Goal: Information Seeking & Learning: Check status

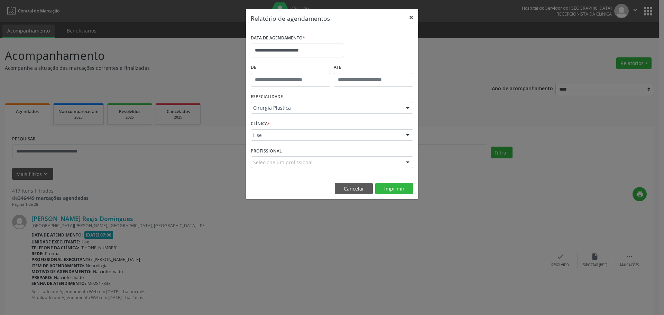
click at [406, 21] on button "×" at bounding box center [411, 17] width 14 height 17
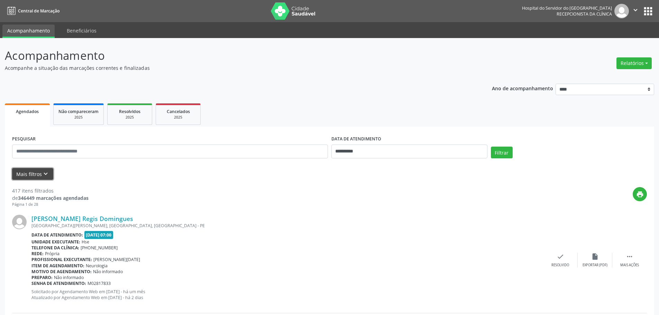
click at [46, 169] on button "Mais filtros keyboard_arrow_down" at bounding box center [32, 174] width 41 height 12
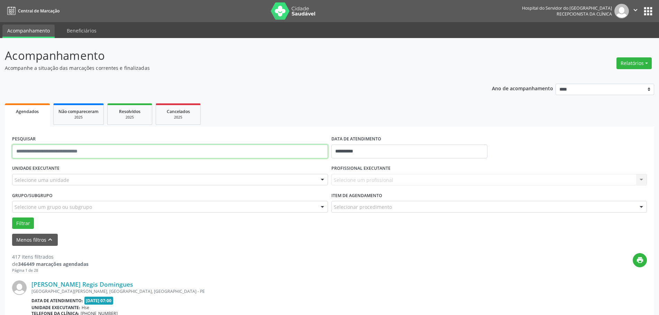
click at [43, 155] on input "text" at bounding box center [170, 152] width 316 height 14
type input "**********"
click at [339, 150] on input "**********" at bounding box center [409, 152] width 156 height 14
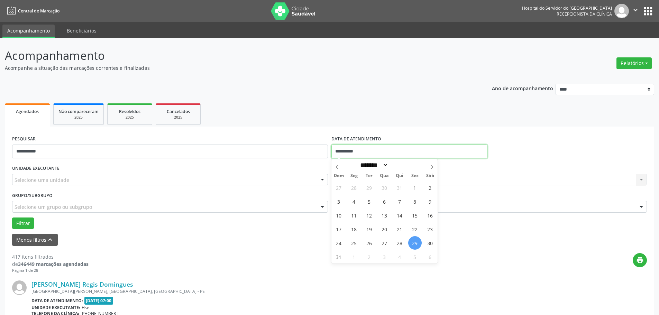
click at [342, 146] on input "**********" at bounding box center [409, 152] width 156 height 14
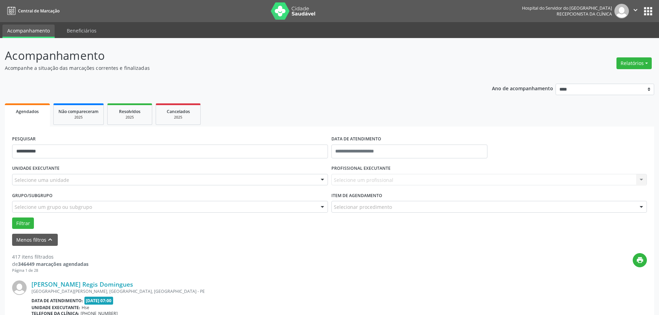
click at [515, 257] on div "print" at bounding box center [367, 263] width 558 height 20
click at [106, 183] on div "Selecione uma unidade" at bounding box center [170, 180] width 316 height 12
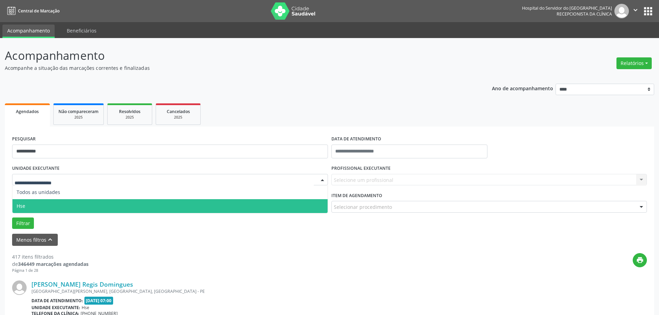
click at [74, 207] on span "Hse" at bounding box center [169, 206] width 315 height 14
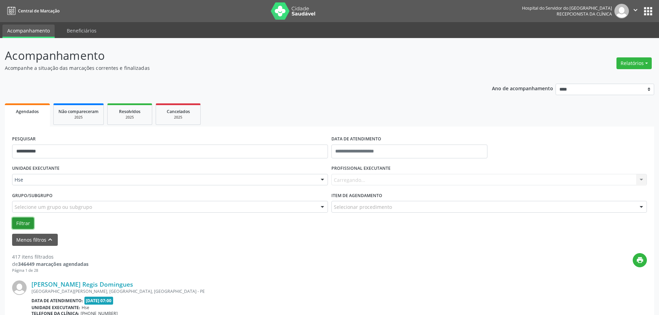
click at [18, 222] on button "Filtrar" at bounding box center [23, 223] width 22 height 12
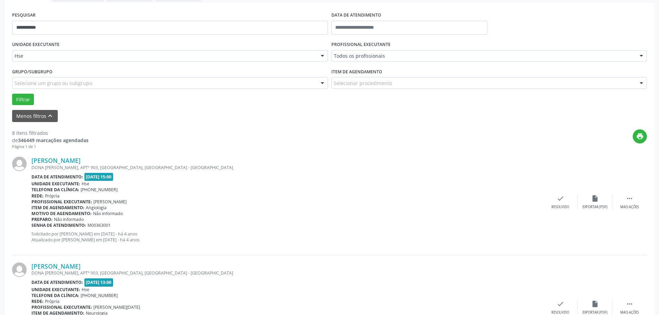
scroll to position [138, 0]
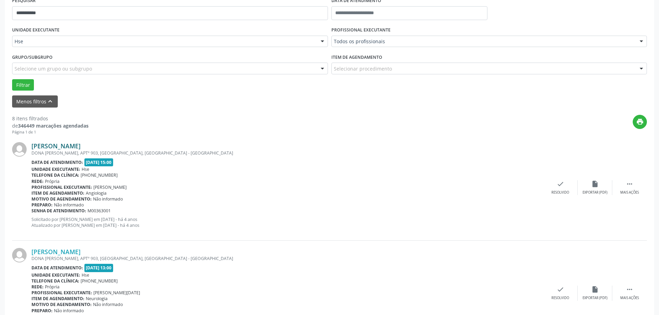
click at [81, 143] on link "[PERSON_NAME]" at bounding box center [55, 146] width 49 height 8
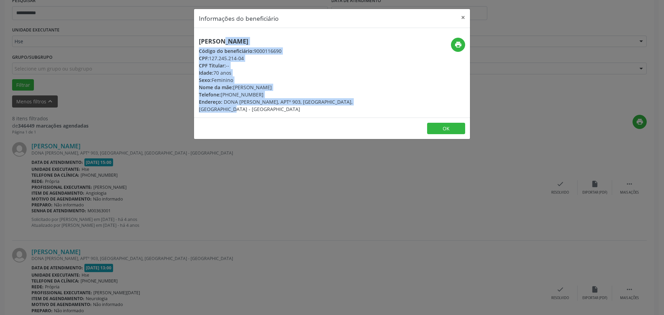
drag, startPoint x: 200, startPoint y: 39, endPoint x: 370, endPoint y: 105, distance: 182.2
click at [373, 105] on div "[PERSON_NAME] Código do beneficiário: 9000116690 CPF: 127.245.214-04 CPF Titula…" at bounding box center [286, 75] width 184 height 75
click at [277, 86] on div "Nome da mãe: [PERSON_NAME]" at bounding box center [286, 87] width 174 height 7
drag, startPoint x: 200, startPoint y: 39, endPoint x: 370, endPoint y: 100, distance: 180.6
click at [370, 100] on div "[PERSON_NAME] Código do beneficiário: 9000116690 CPF: 127.245.214-04 CPF Titula…" at bounding box center [286, 75] width 184 height 75
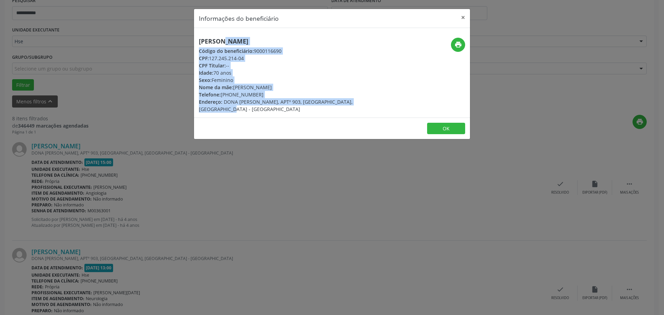
click at [217, 79] on div "Sexo: [GEOGRAPHIC_DATA]" at bounding box center [286, 79] width 174 height 7
drag, startPoint x: 200, startPoint y: 40, endPoint x: 374, endPoint y: 102, distance: 185.0
click at [374, 102] on div "[PERSON_NAME] Código do beneficiário: 9000116690 CPF: 127.245.214-04 CPF Titula…" at bounding box center [286, 75] width 184 height 75
click at [228, 48] on span "Código do beneficiário:" at bounding box center [226, 51] width 55 height 7
drag, startPoint x: 199, startPoint y: 40, endPoint x: 315, endPoint y: 96, distance: 128.0
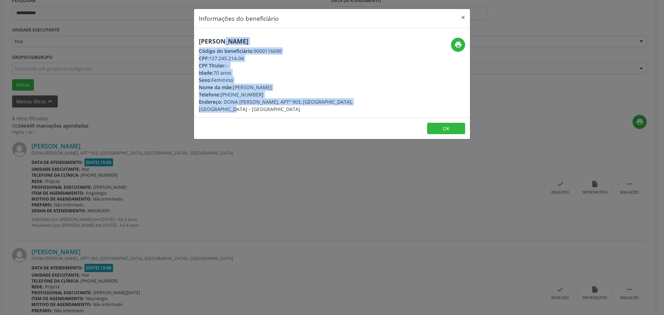
click at [371, 107] on div "[PERSON_NAME] Código do beneficiário: 9000116690 CPF: 127.245.214-04 CPF Titula…" at bounding box center [332, 73] width 276 height 90
click at [237, 85] on div "Nome da mãe: [PERSON_NAME]" at bounding box center [286, 87] width 174 height 7
click at [206, 39] on h5 "[PERSON_NAME]" at bounding box center [286, 41] width 174 height 7
drag, startPoint x: 208, startPoint y: 39, endPoint x: 373, endPoint y: 107, distance: 177.8
click at [373, 107] on div "[PERSON_NAME] Código do beneficiário: 9000116690 CPF: 127.245.214-04 CPF Titula…" at bounding box center [332, 73] width 276 height 90
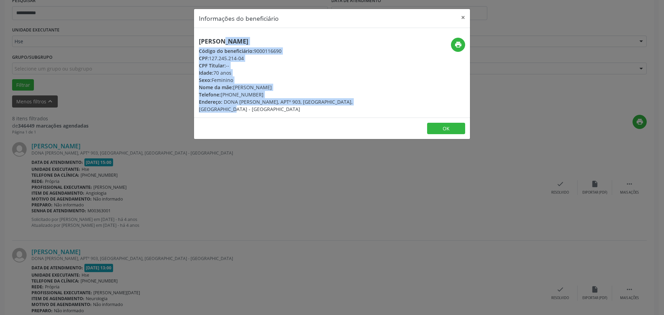
click at [207, 64] on span "CPF Titular:" at bounding box center [212, 65] width 27 height 7
drag, startPoint x: 198, startPoint y: 40, endPoint x: 381, endPoint y: 114, distance: 197.3
click at [381, 114] on div "Informações do beneficiário × [PERSON_NAME] Código do beneficiário: 9000116690 …" at bounding box center [332, 74] width 277 height 131
click at [232, 52] on span "Código do beneficiário:" at bounding box center [226, 51] width 55 height 7
click at [216, 46] on div "[PERSON_NAME] Código do beneficiário: 9000116690 CPF: 127.245.214-04 CPF Titula…" at bounding box center [286, 75] width 174 height 75
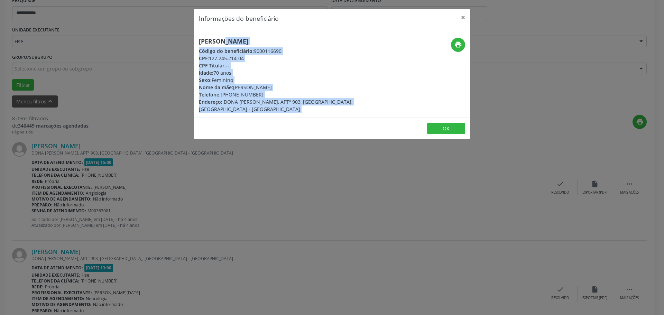
drag, startPoint x: 199, startPoint y: 40, endPoint x: 380, endPoint y: 107, distance: 193.0
click at [380, 107] on div "[PERSON_NAME] Código do beneficiário: 9000116690 CPF: 127.245.214-04 CPF Titula…" at bounding box center [332, 73] width 276 height 90
click at [219, 86] on span "Nome da mãe:" at bounding box center [216, 87] width 34 height 7
drag, startPoint x: 198, startPoint y: 43, endPoint x: 273, endPoint y: 88, distance: 87.0
click at [377, 104] on div "[PERSON_NAME] Código do beneficiário: 9000116690 CPF: 127.245.214-04 CPF Titula…" at bounding box center [286, 75] width 184 height 75
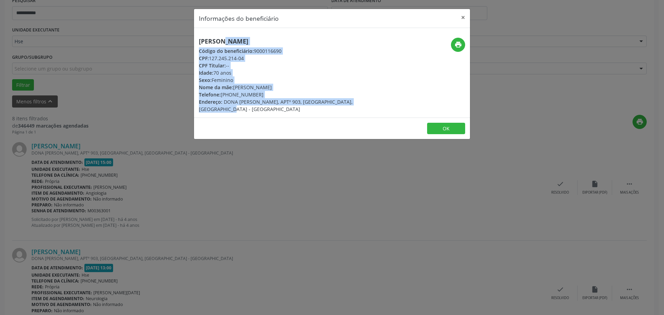
click at [223, 81] on div "Sexo: [GEOGRAPHIC_DATA]" at bounding box center [286, 79] width 174 height 7
click at [460, 18] on button "×" at bounding box center [463, 17] width 14 height 17
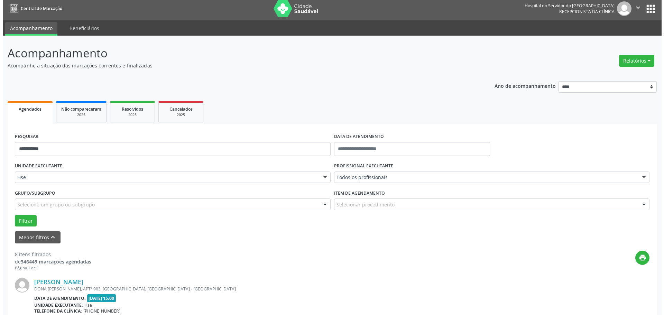
scroll to position [0, 0]
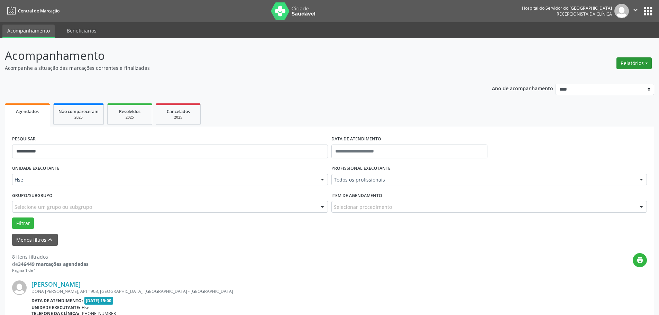
click at [630, 68] on button "Relatórios" at bounding box center [633, 63] width 35 height 12
click at [617, 76] on link "Agendamentos" at bounding box center [614, 78] width 74 height 10
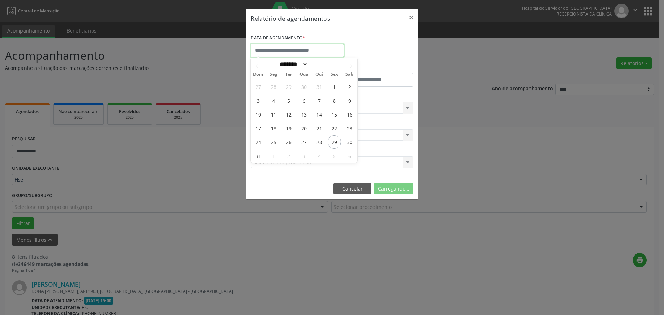
click at [300, 49] on input "text" at bounding box center [297, 51] width 93 height 14
click at [351, 62] on span at bounding box center [351, 64] width 12 height 12
select select "*"
